Goal: Task Accomplishment & Management: Manage account settings

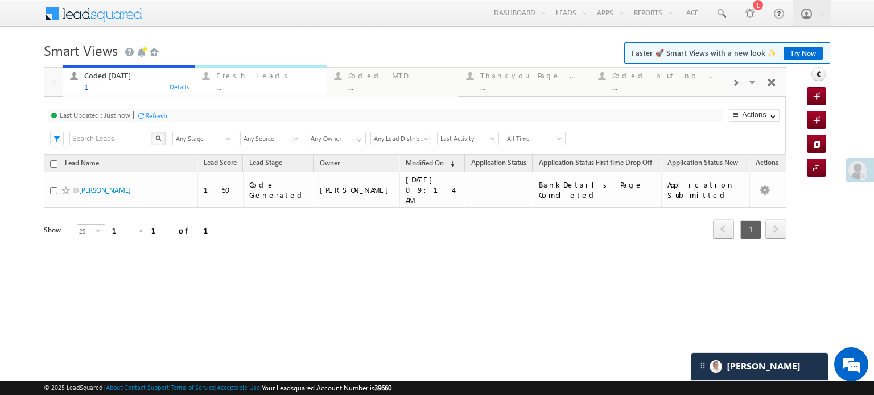
click at [226, 73] on div "Fresh Leads" at bounding box center [268, 75] width 104 height 9
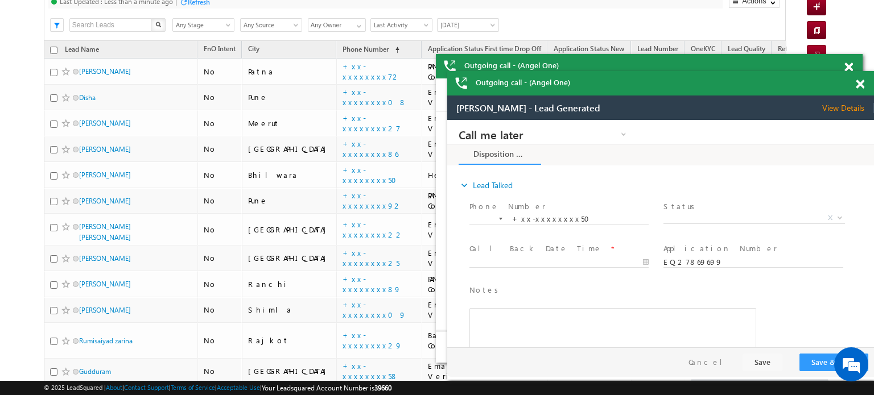
click at [199, 2] on div "Refresh" at bounding box center [199, 2] width 22 height 9
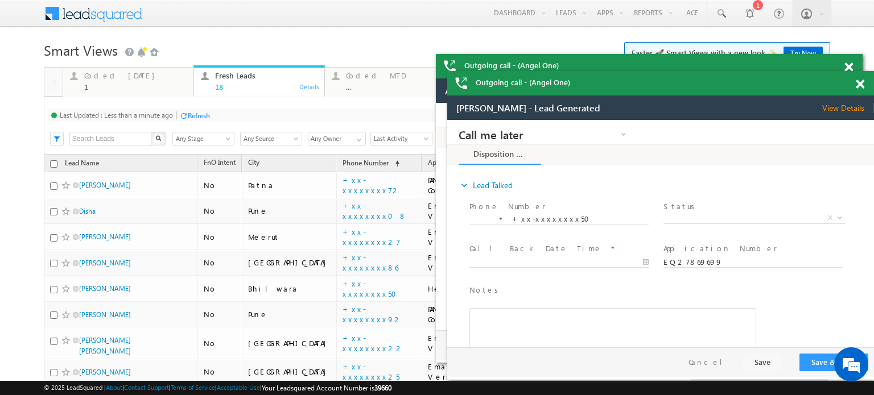
click at [858, 77] on div "Outgoing call - (Angel One)" at bounding box center [660, 83] width 427 height 24
click at [0, 0] on span at bounding box center [0, 0] width 0 height 0
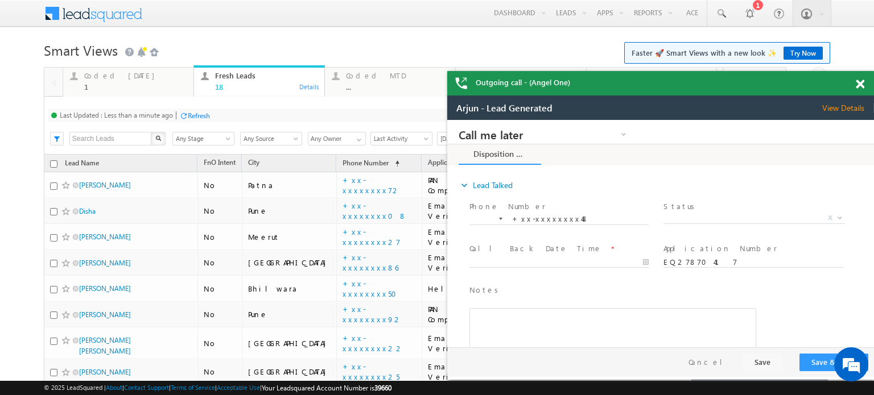
click at [860, 88] on span at bounding box center [859, 85] width 9 height 10
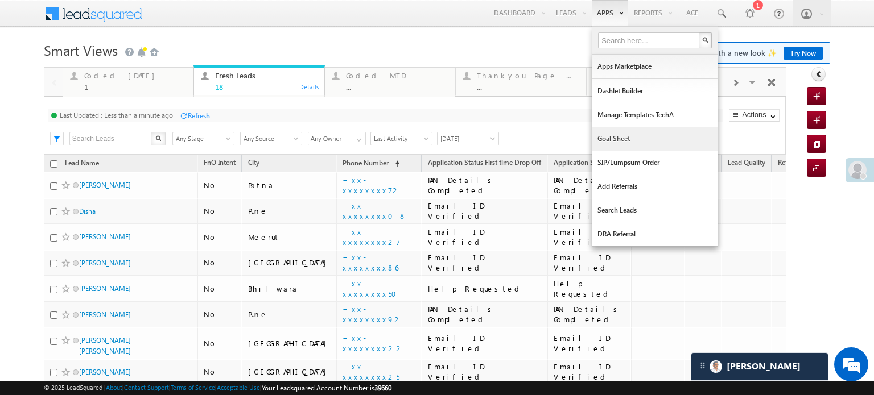
click at [596, 135] on link "Goal Sheet" at bounding box center [654, 139] width 125 height 24
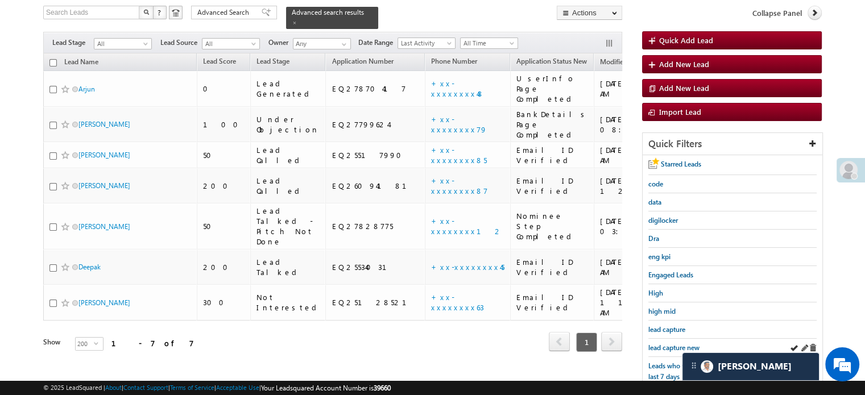
click at [669, 339] on div "lead capture new" at bounding box center [732, 348] width 168 height 18
click at [671, 342] on link "lead capture new" at bounding box center [673, 347] width 51 height 11
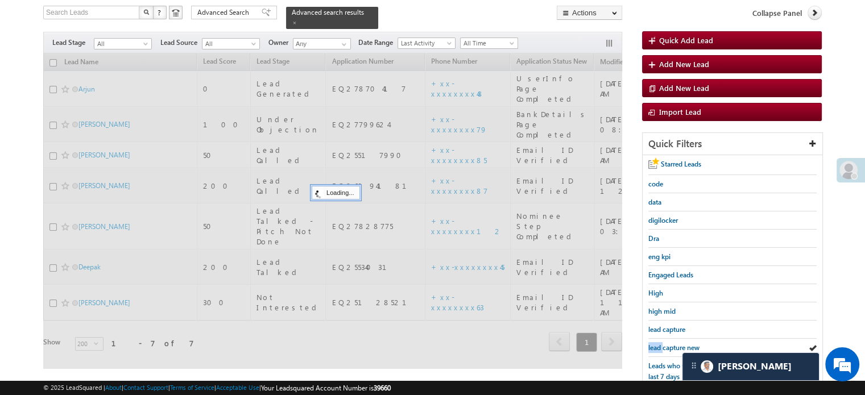
click at [671, 342] on link "lead capture new" at bounding box center [673, 347] width 51 height 11
click at [671, 344] on span "lead capture new" at bounding box center [673, 348] width 51 height 9
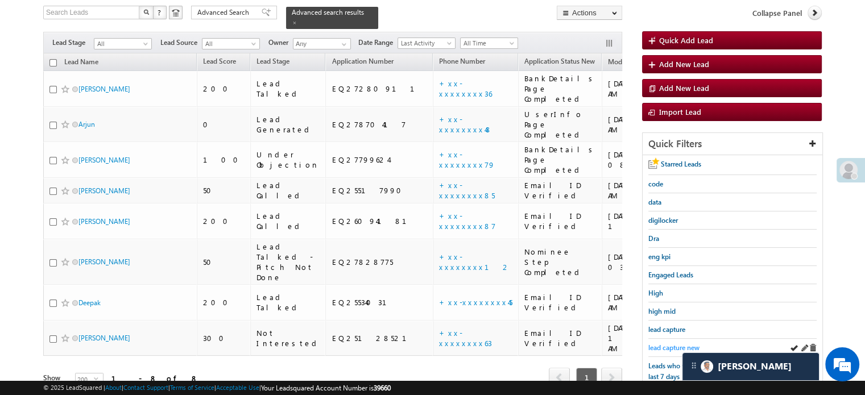
click at [660, 344] on span "lead capture new" at bounding box center [673, 348] width 51 height 9
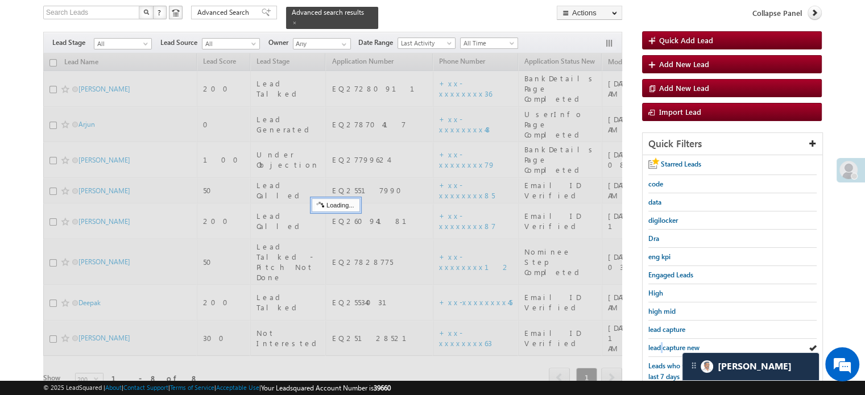
click at [660, 344] on span "lead capture new" at bounding box center [673, 348] width 51 height 9
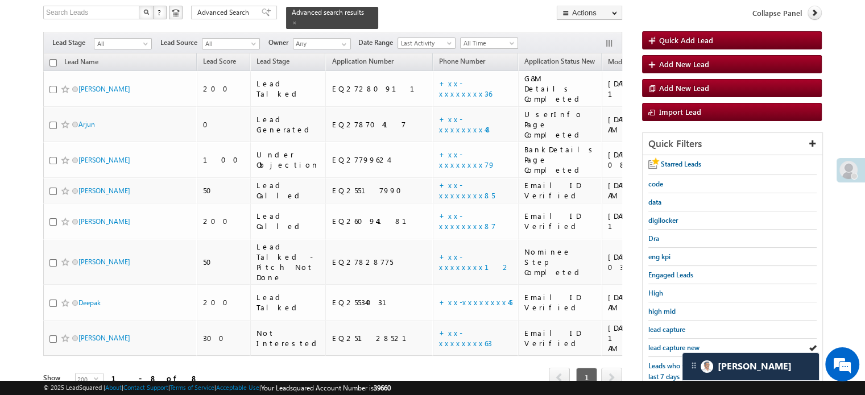
click at [660, 344] on span "lead capture new" at bounding box center [673, 348] width 51 height 9
click at [666, 344] on span "lead capture new" at bounding box center [673, 348] width 51 height 9
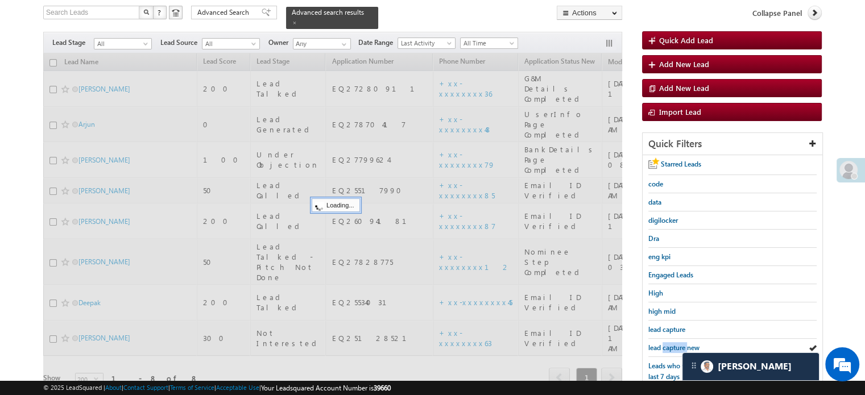
click at [666, 344] on span "lead capture new" at bounding box center [673, 348] width 51 height 9
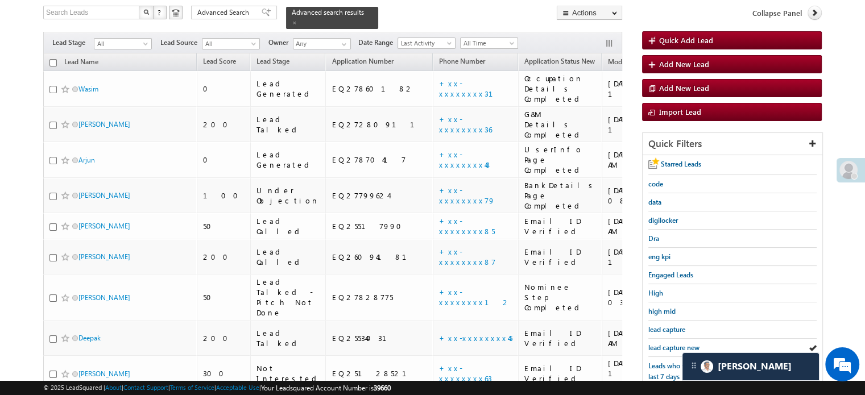
click at [666, 344] on span "lead capture new" at bounding box center [673, 348] width 51 height 9
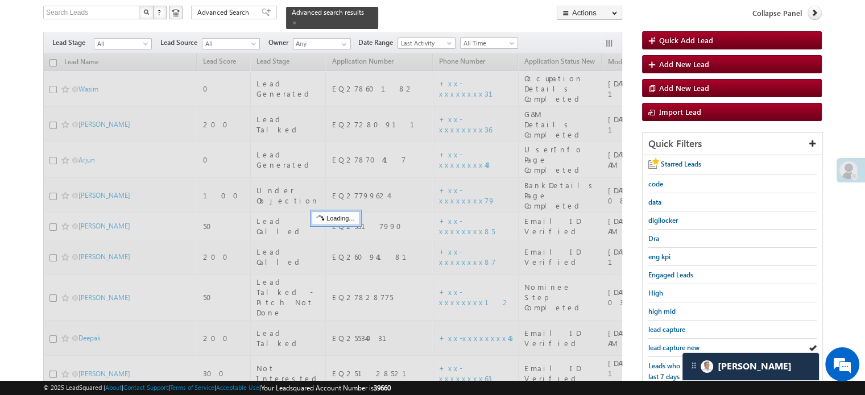
click at [666, 344] on span "lead capture new" at bounding box center [673, 348] width 51 height 9
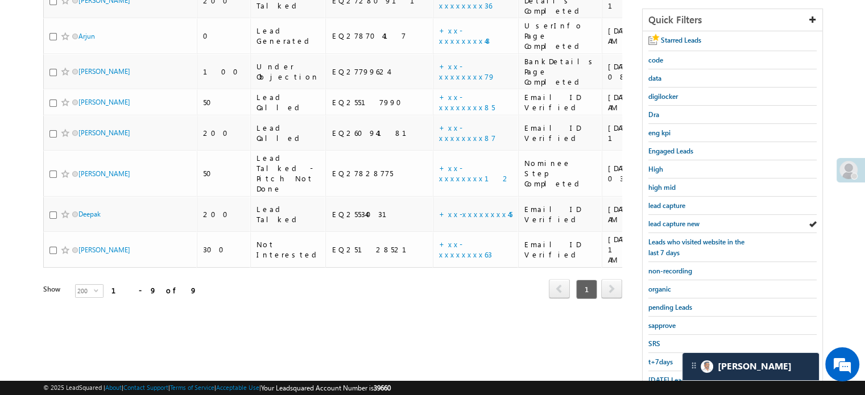
scroll to position [244, 0]
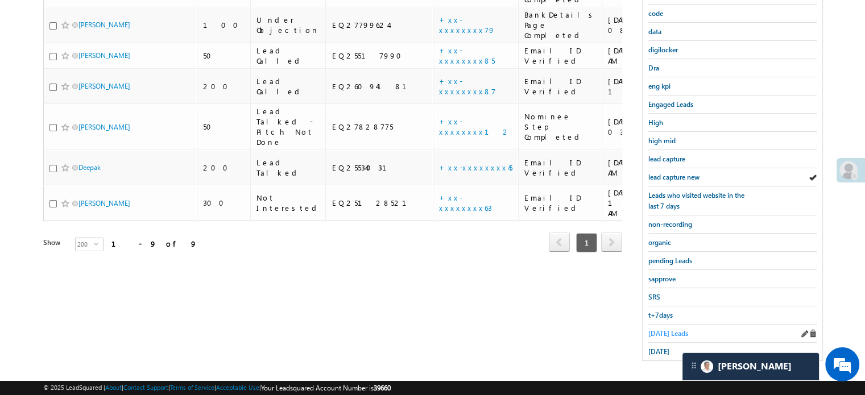
click at [655, 329] on span "Today's Leads" at bounding box center [668, 333] width 40 height 9
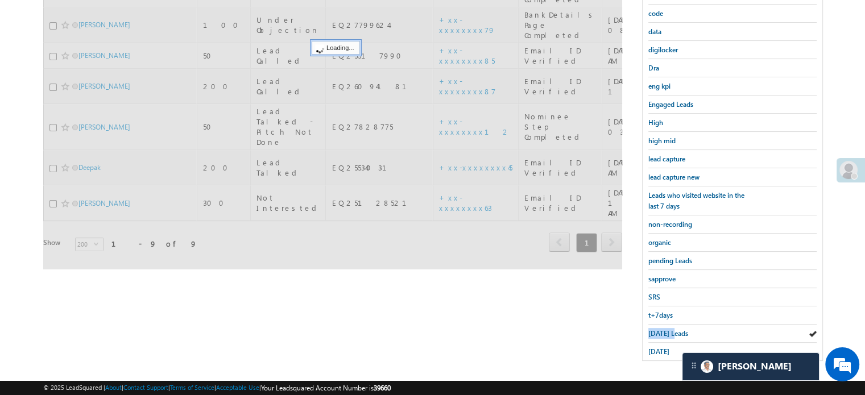
click at [655, 329] on span "Today's Leads" at bounding box center [668, 333] width 40 height 9
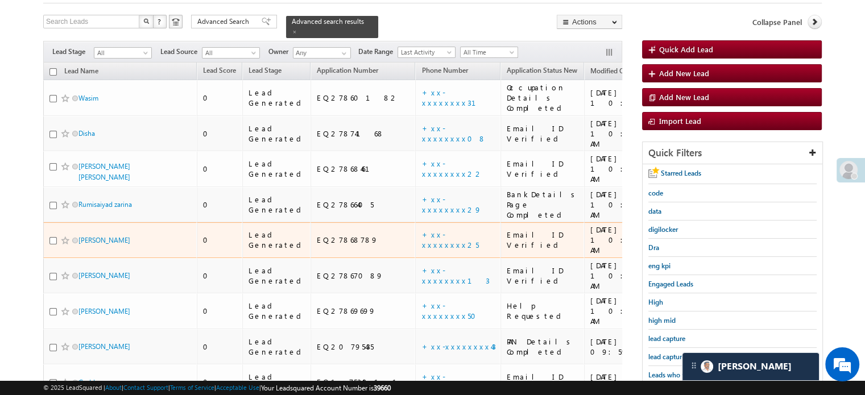
scroll to position [114, 0]
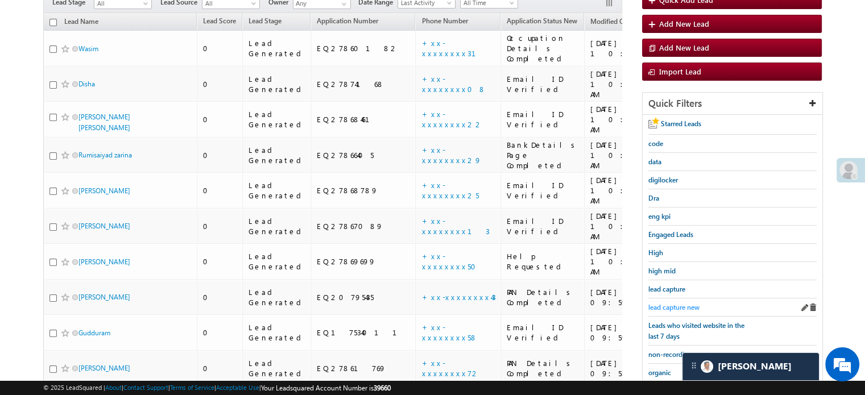
click at [654, 303] on span "lead capture new" at bounding box center [673, 307] width 51 height 9
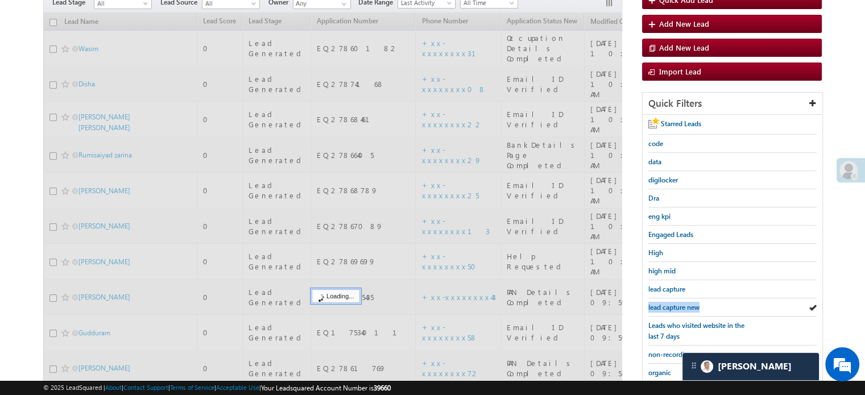
click at [654, 303] on span "lead capture new" at bounding box center [673, 307] width 51 height 9
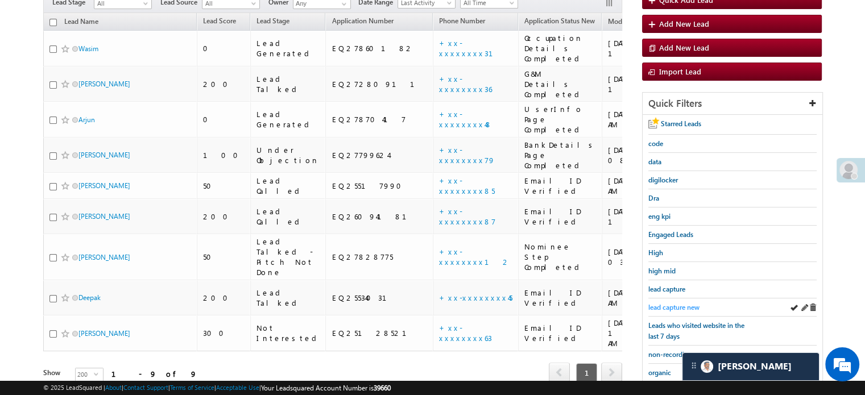
click at [648, 304] on span "lead capture new" at bounding box center [673, 307] width 51 height 9
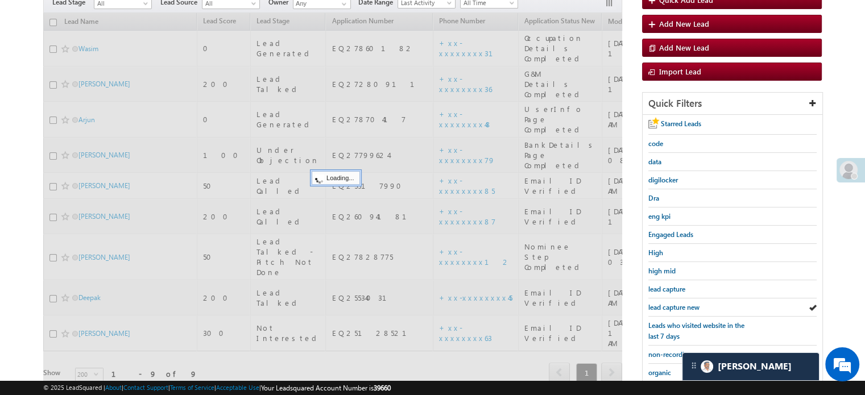
click at [648, 304] on span "lead capture new" at bounding box center [673, 307] width 51 height 9
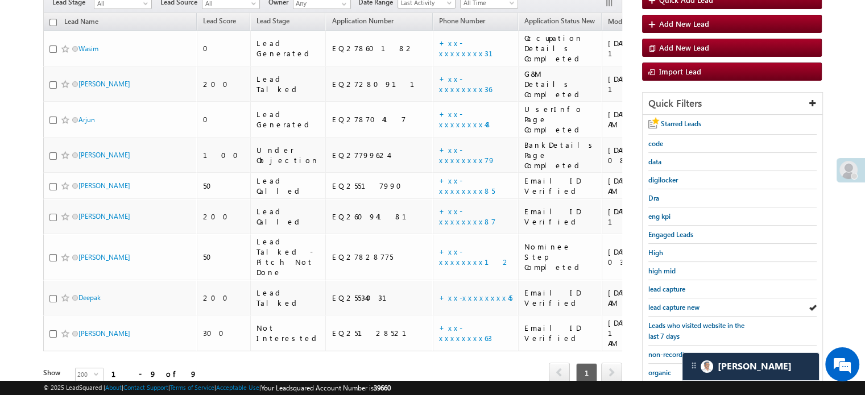
click at [648, 304] on span "lead capture new" at bounding box center [673, 307] width 51 height 9
click at [659, 304] on span "lead capture new" at bounding box center [673, 307] width 51 height 9
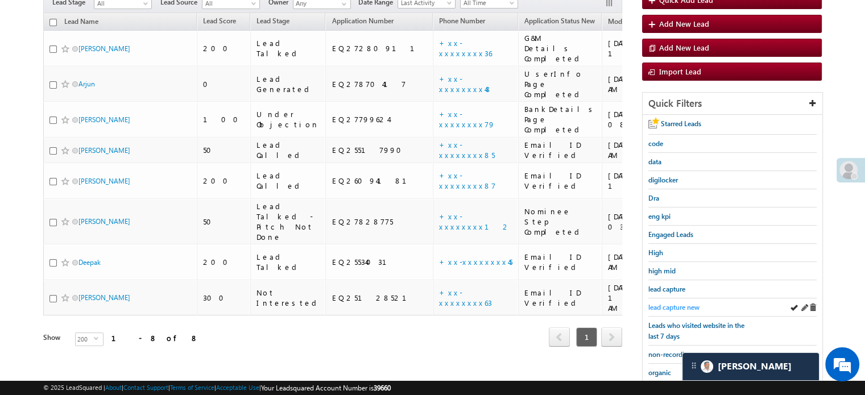
click at [662, 309] on span "lead capture new" at bounding box center [673, 307] width 51 height 9
click at [679, 304] on span "lead capture new" at bounding box center [673, 307] width 51 height 9
click at [673, 302] on link "lead capture new" at bounding box center [673, 307] width 51 height 11
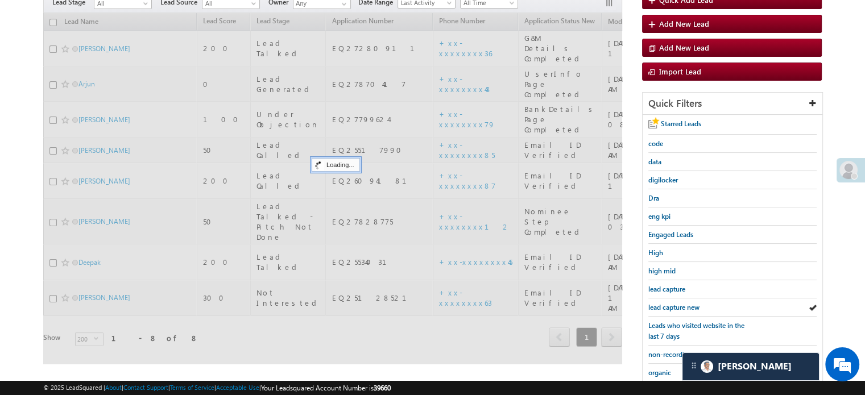
click at [673, 302] on link "lead capture new" at bounding box center [673, 307] width 51 height 11
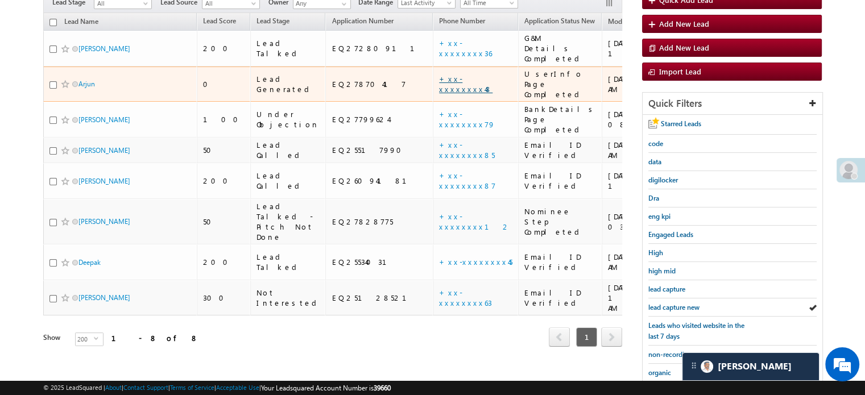
click at [439, 74] on link "+xx-xxxxxxxx48" at bounding box center [465, 84] width 53 height 20
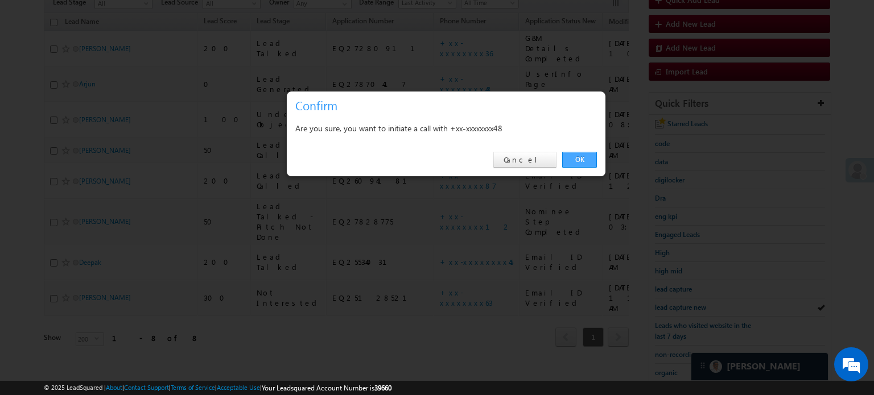
click at [569, 156] on link "OK" at bounding box center [579, 160] width 35 height 16
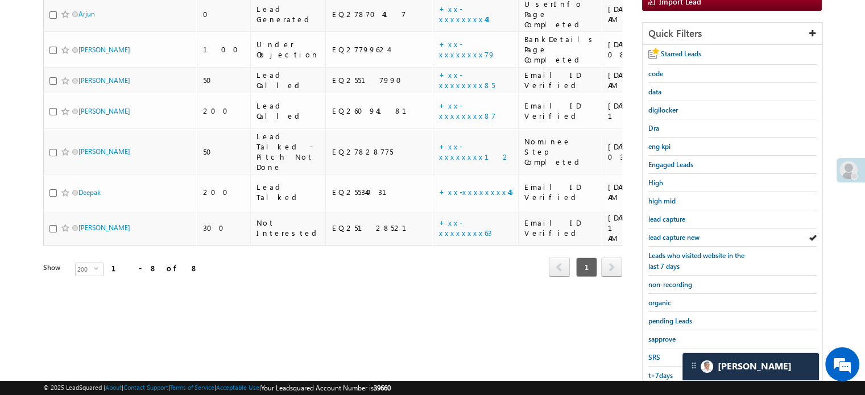
scroll to position [275, 0]
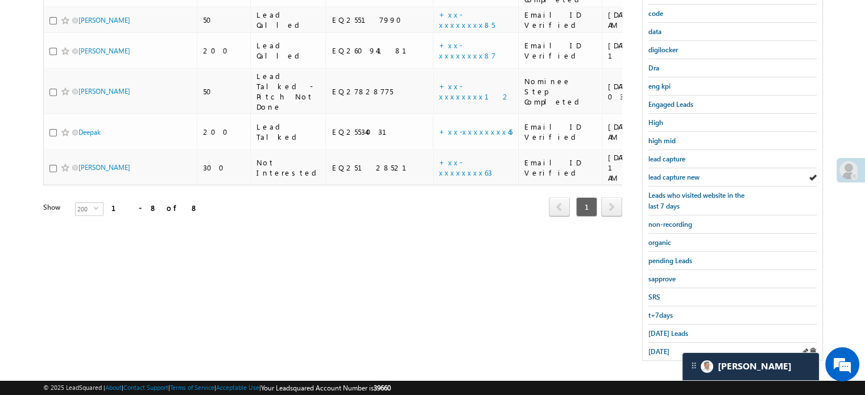
click at [665, 343] on div "yesterday" at bounding box center [732, 352] width 168 height 18
click at [665, 348] on span "yesterday" at bounding box center [658, 352] width 21 height 9
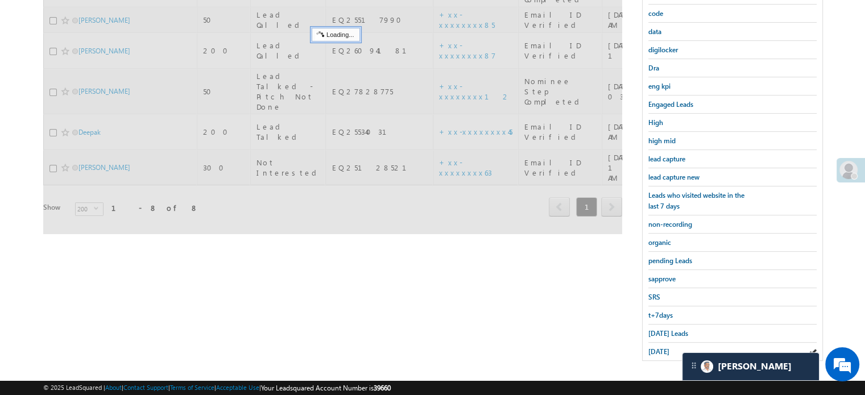
click at [665, 348] on span "yesterday" at bounding box center [658, 352] width 21 height 9
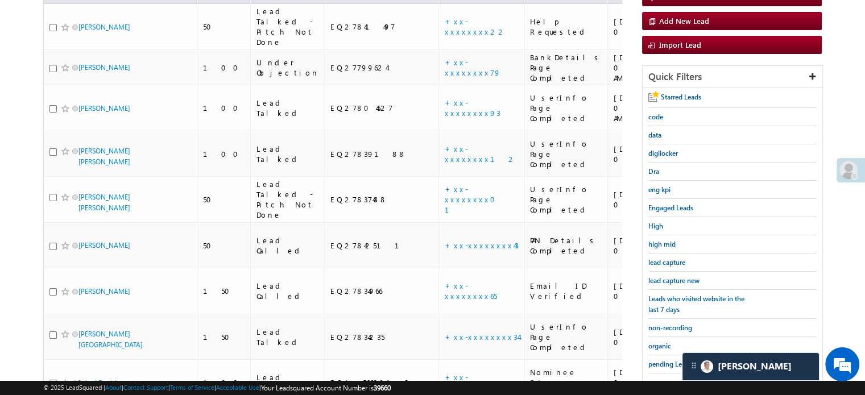
scroll to position [140, 0]
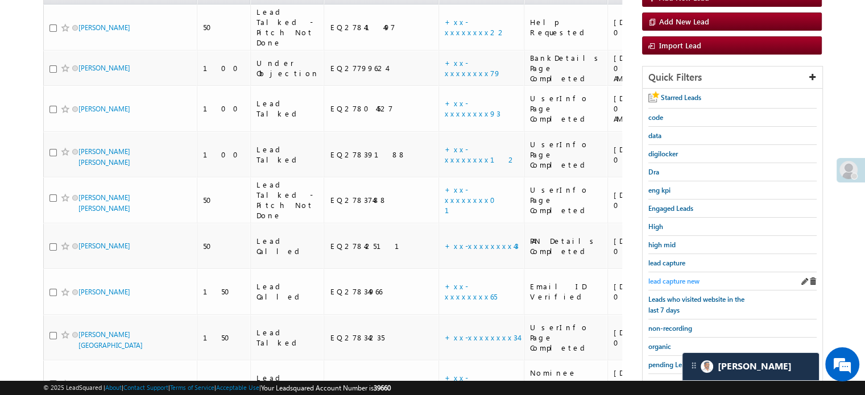
click at [664, 280] on span "lead capture new" at bounding box center [673, 281] width 51 height 9
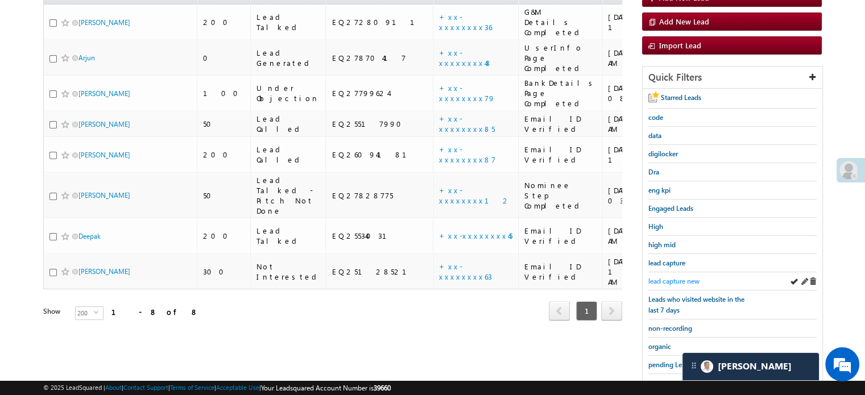
click at [679, 282] on span "lead capture new" at bounding box center [673, 281] width 51 height 9
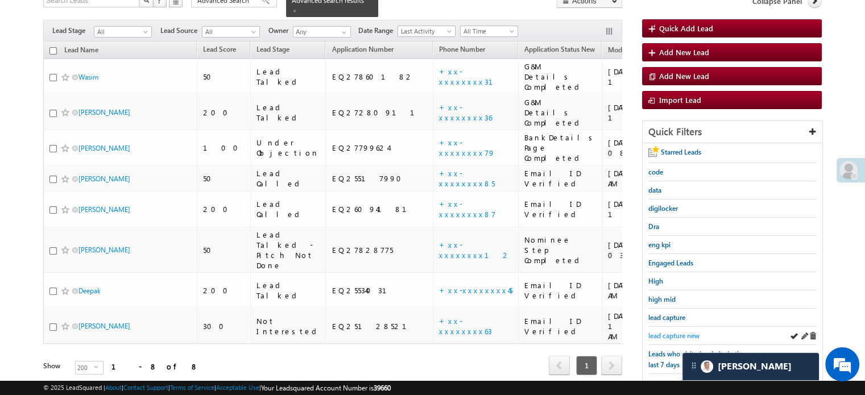
scroll to position [0, 0]
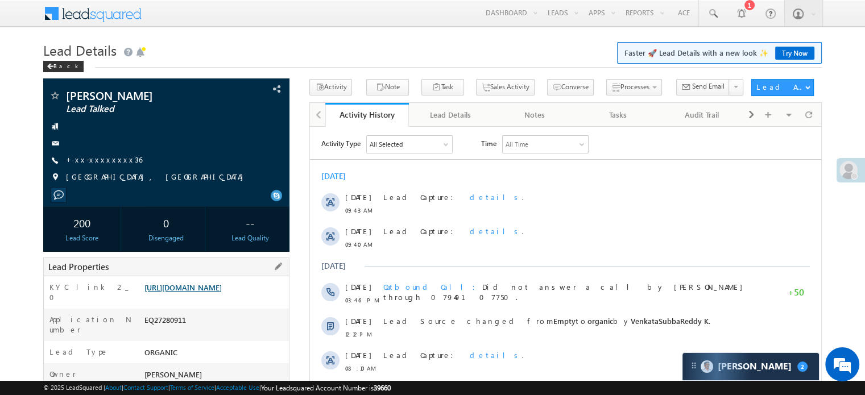
click at [205, 292] on link "https://angelbroking1-pk3em7sa.customui-test.leadsquared.com?leadId=39349008-4c…" at bounding box center [182, 288] width 77 height 10
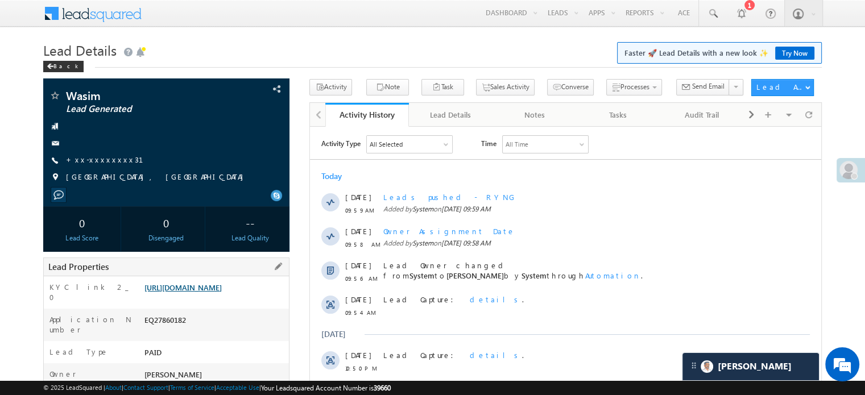
click at [194, 292] on link "[URL][DOMAIN_NAME]" at bounding box center [182, 288] width 77 height 10
click at [90, 162] on link "+xx-xxxxxxxx31" at bounding box center [111, 160] width 91 height 10
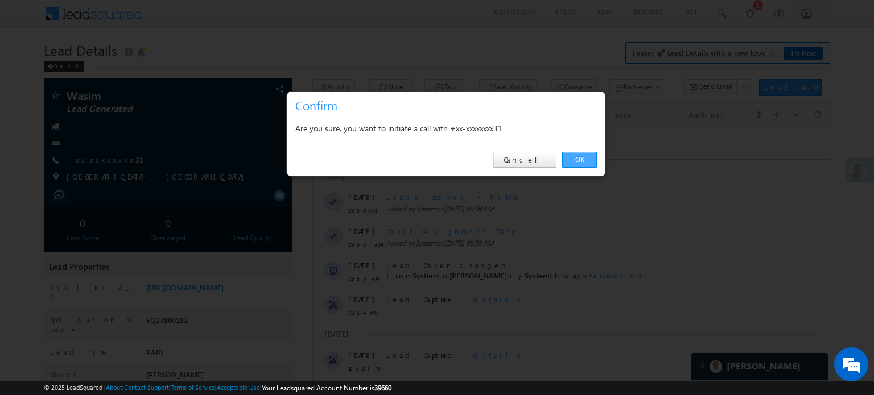
click at [591, 152] on link "OK" at bounding box center [579, 160] width 35 height 16
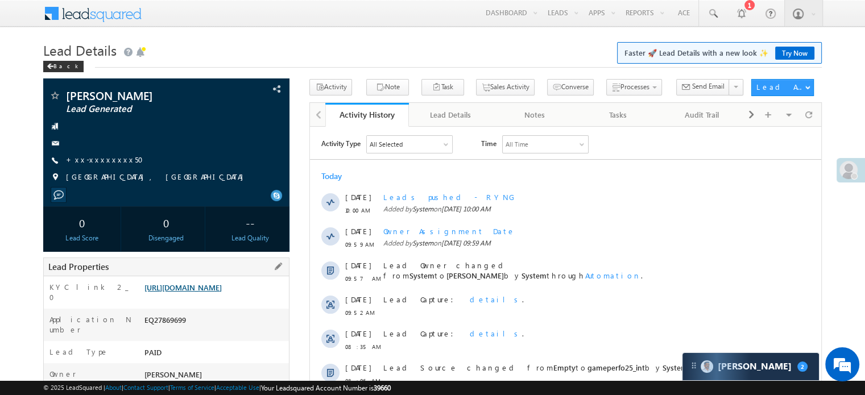
click at [204, 292] on link "[URL][DOMAIN_NAME]" at bounding box center [182, 288] width 77 height 10
click at [91, 161] on link "+xx-xxxxxxxx50" at bounding box center [108, 160] width 84 height 10
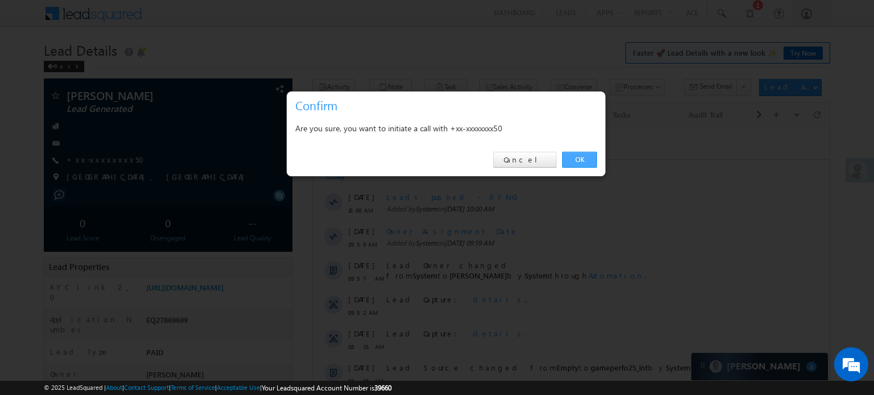
click at [582, 161] on link "OK" at bounding box center [579, 160] width 35 height 16
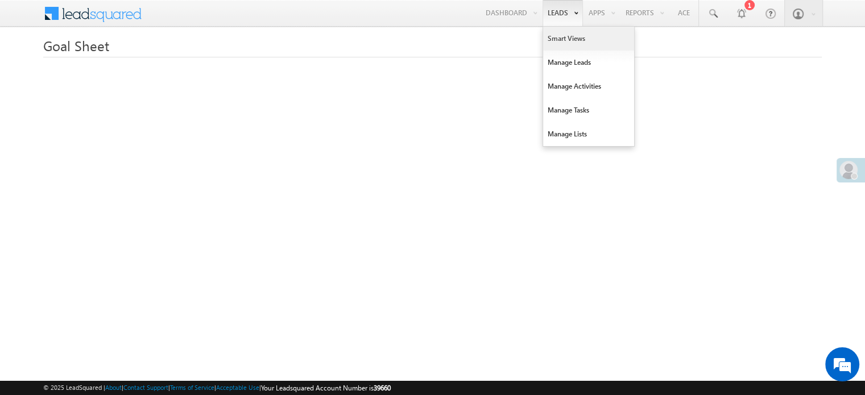
click at [559, 46] on link "Smart Views" at bounding box center [588, 39] width 91 height 24
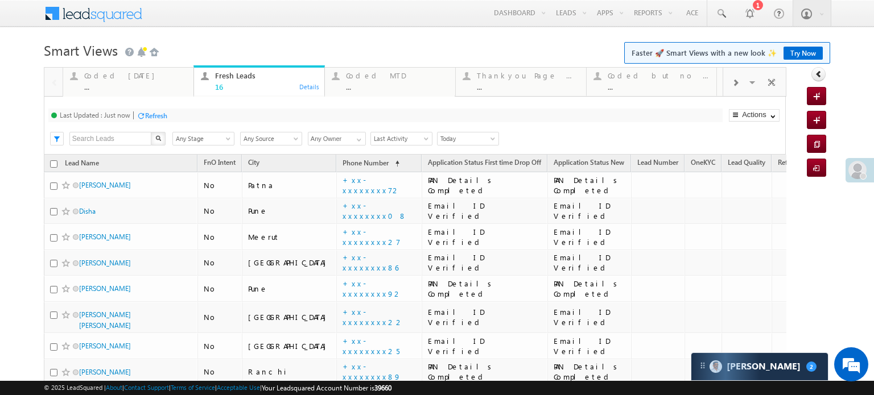
click at [158, 114] on div "Refresh" at bounding box center [156, 115] width 22 height 9
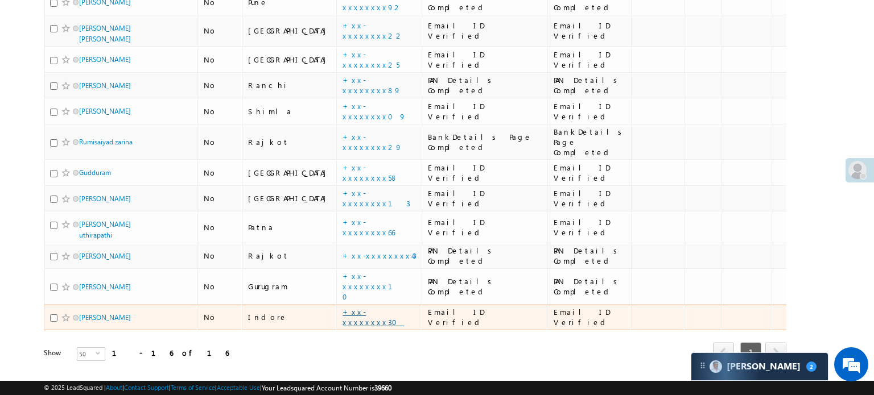
click at [342, 307] on link "+xx-xxxxxxxx30" at bounding box center [372, 317] width 61 height 20
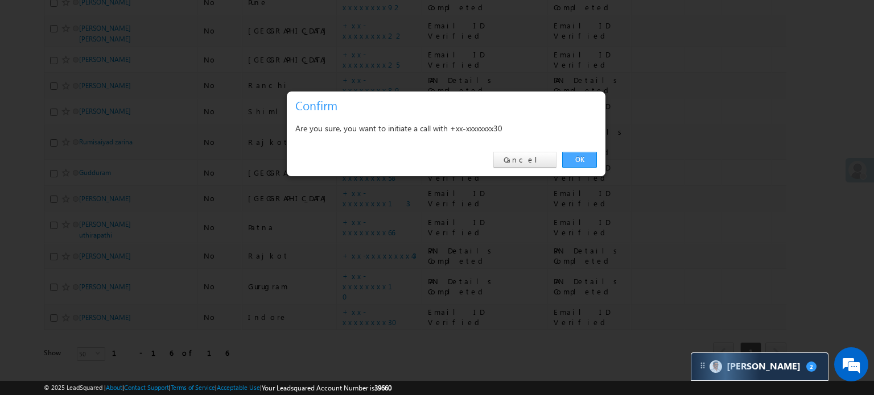
click at [585, 154] on link "OK" at bounding box center [579, 160] width 35 height 16
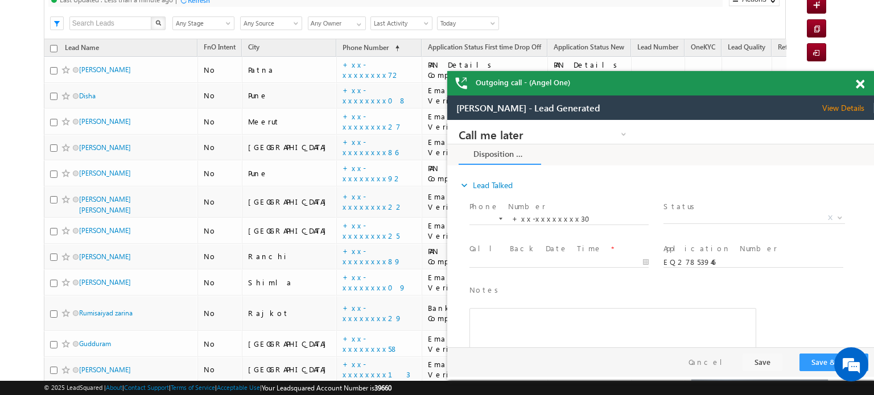
click at [859, 81] on span at bounding box center [859, 85] width 9 height 10
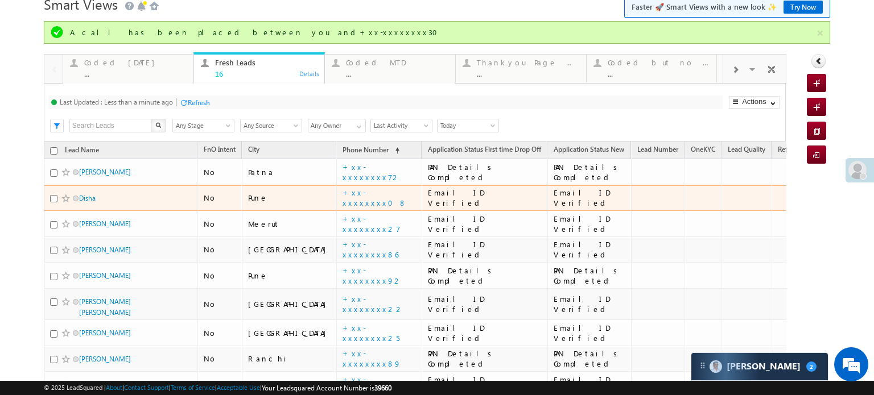
scroll to position [35, 0]
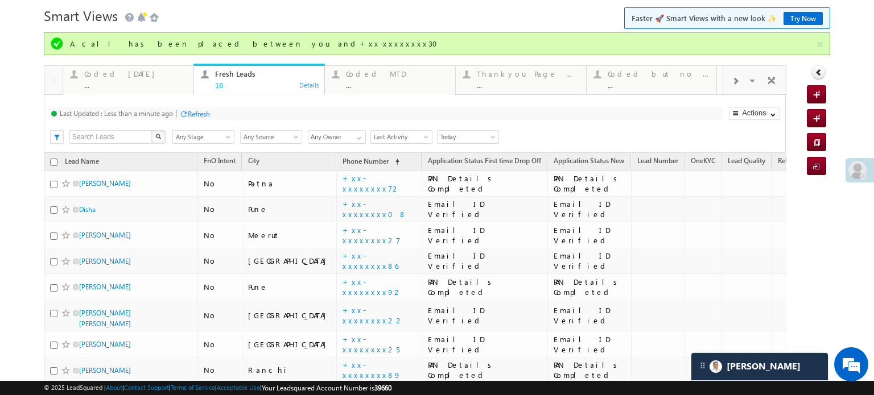
click at [182, 115] on div at bounding box center [183, 114] width 9 height 9
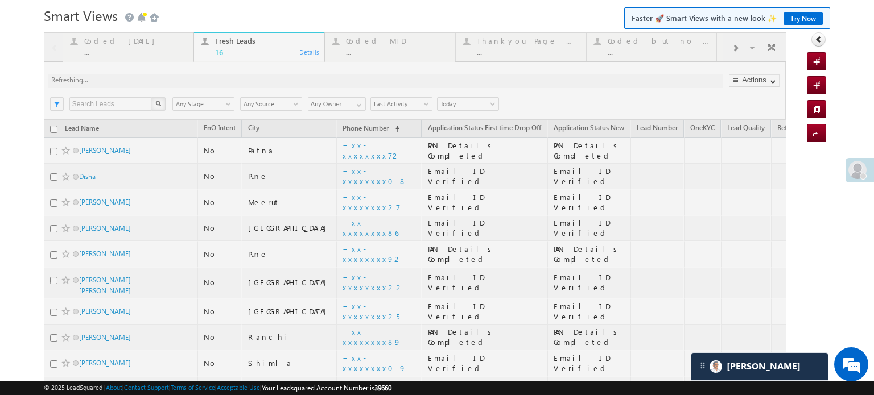
scroll to position [0, 0]
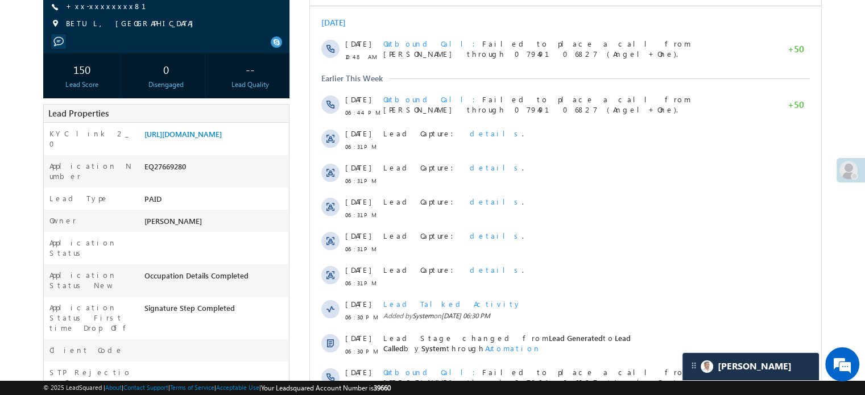
scroll to position [57, 0]
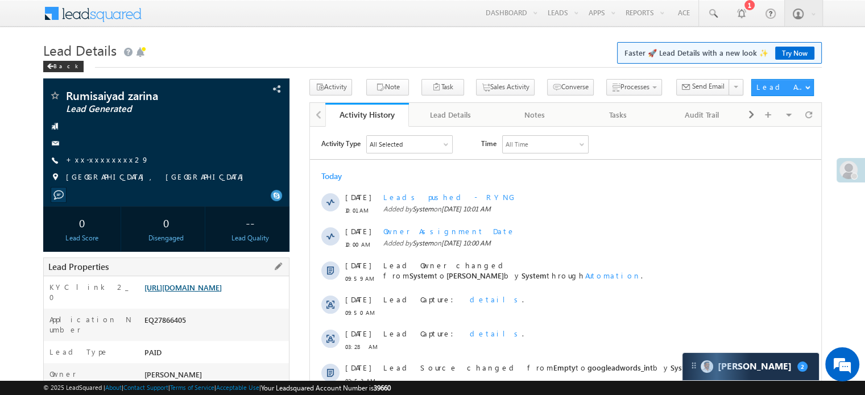
click at [222, 292] on link "[URL][DOMAIN_NAME]" at bounding box center [182, 288] width 77 height 10
